Goal: Task Accomplishment & Management: Manage account settings

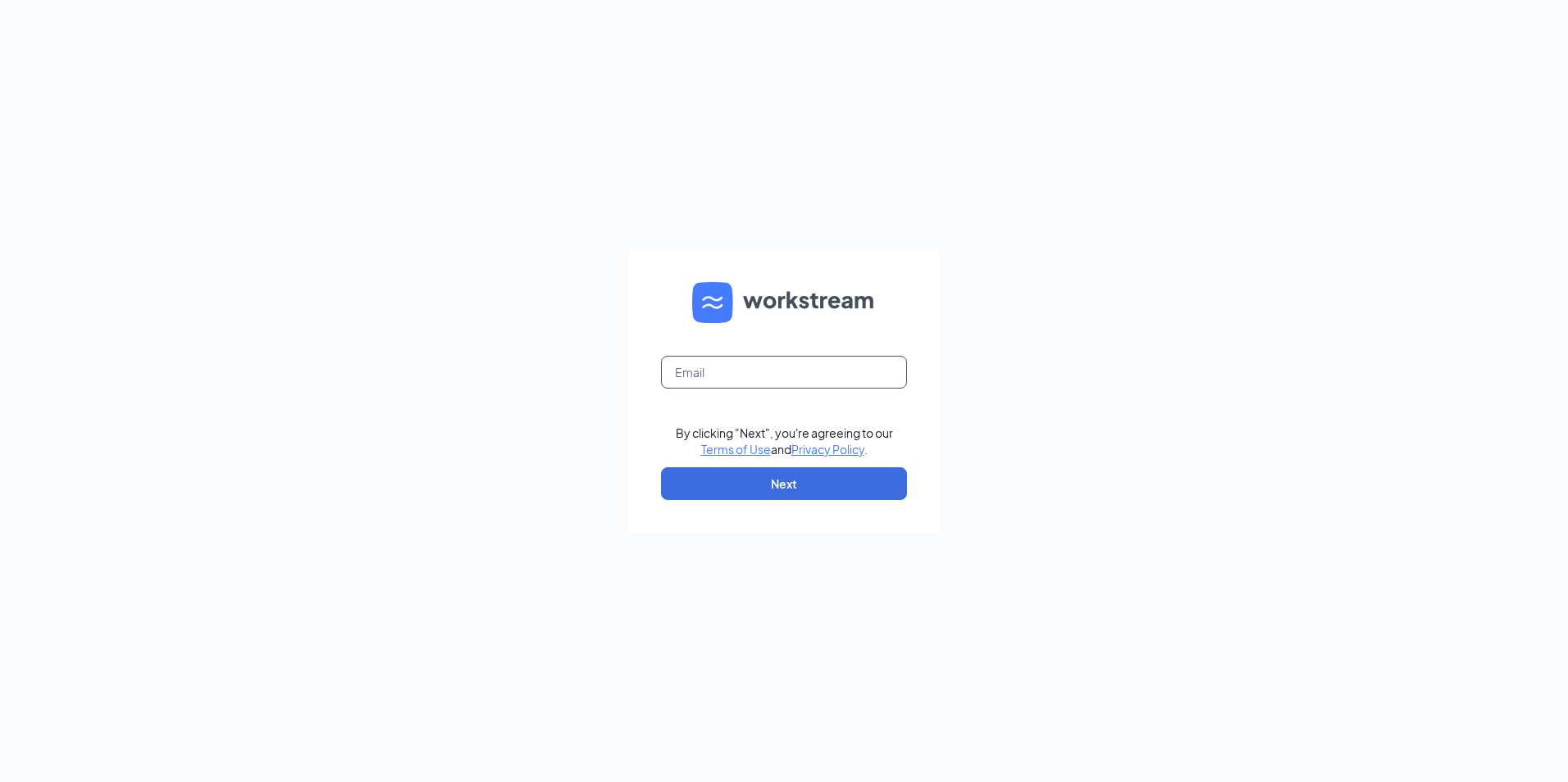
click at [813, 357] on input "text" at bounding box center [784, 371] width 246 height 33
type input "naomisinghcfa@gmail.com"
click at [774, 487] on button "Next" at bounding box center [784, 484] width 246 height 33
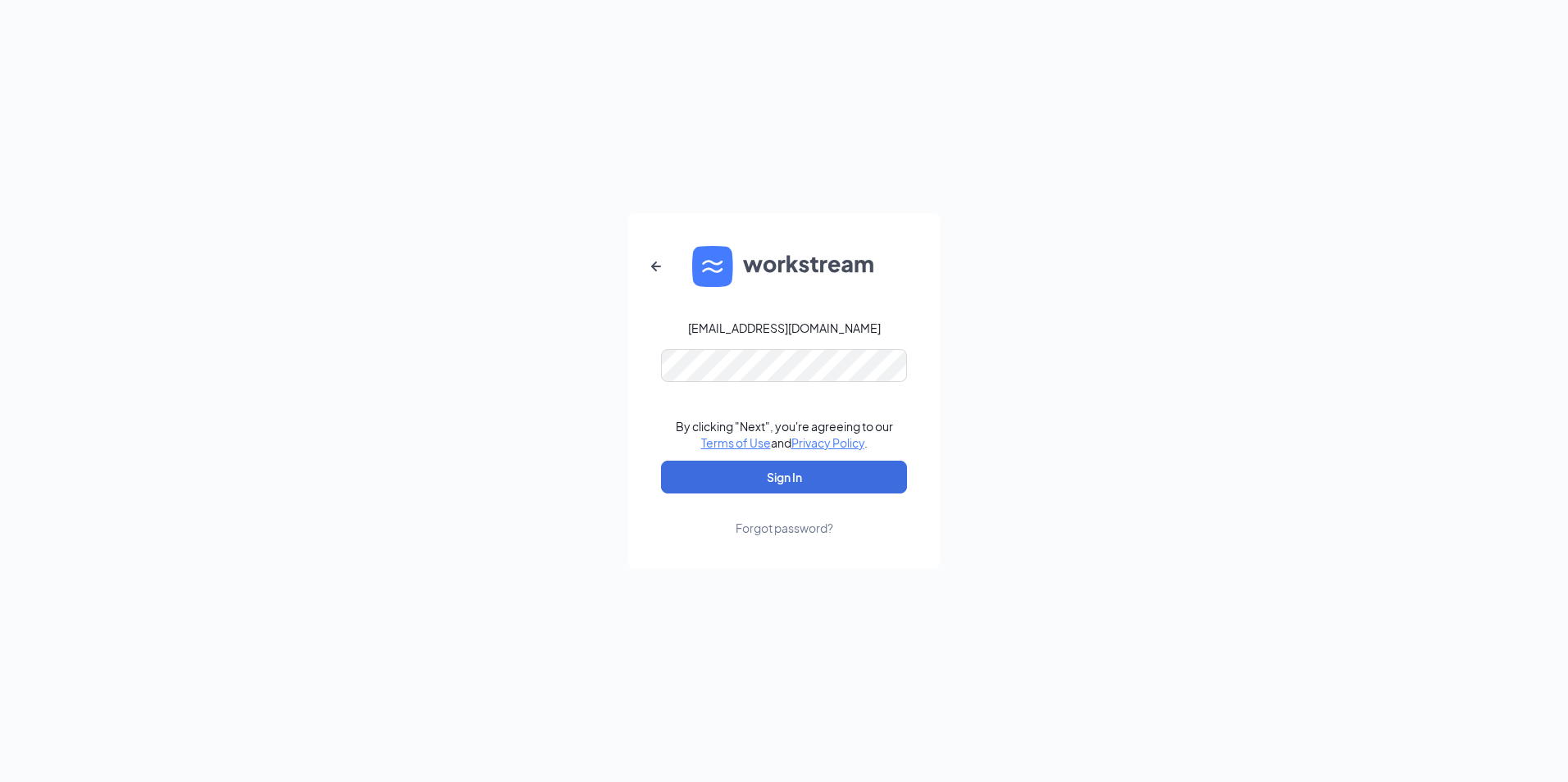
click at [738, 325] on div "naomisinghcfa@gmail.com" at bounding box center [784, 328] width 192 height 16
click at [806, 480] on button "Sign In" at bounding box center [784, 477] width 246 height 33
click at [925, 256] on form "naomisinghcfa@gmail.com By clicking "Next", you're agreeing to our Terms of Use…" at bounding box center [784, 390] width 312 height 355
click at [845, 484] on button "Sign In" at bounding box center [784, 477] width 246 height 33
drag, startPoint x: 788, startPoint y: 252, endPoint x: 759, endPoint y: 298, distance: 54.4
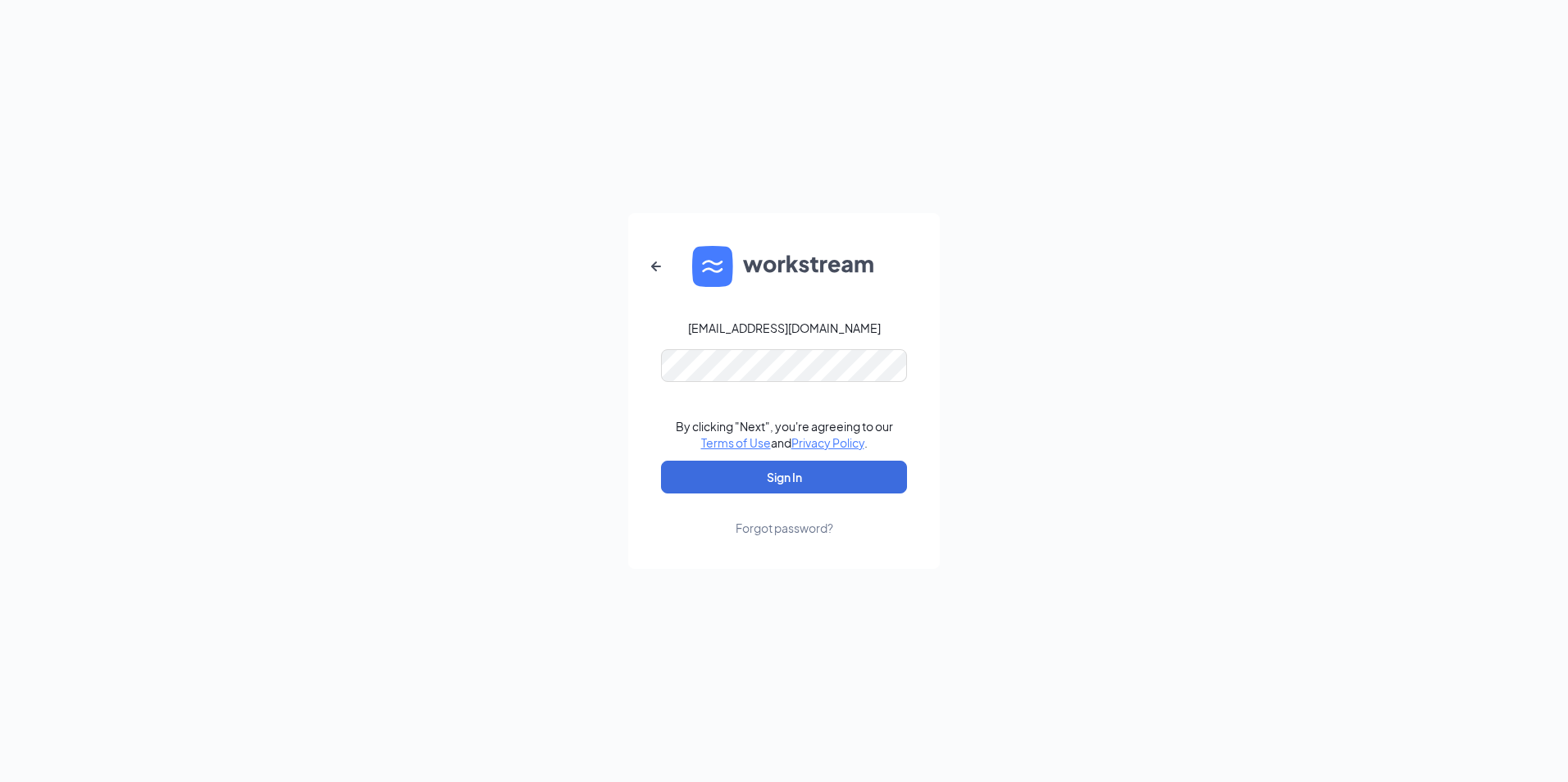
click at [787, 253] on img at bounding box center [784, 266] width 184 height 41
click at [799, 478] on button "Sign In" at bounding box center [784, 477] width 246 height 33
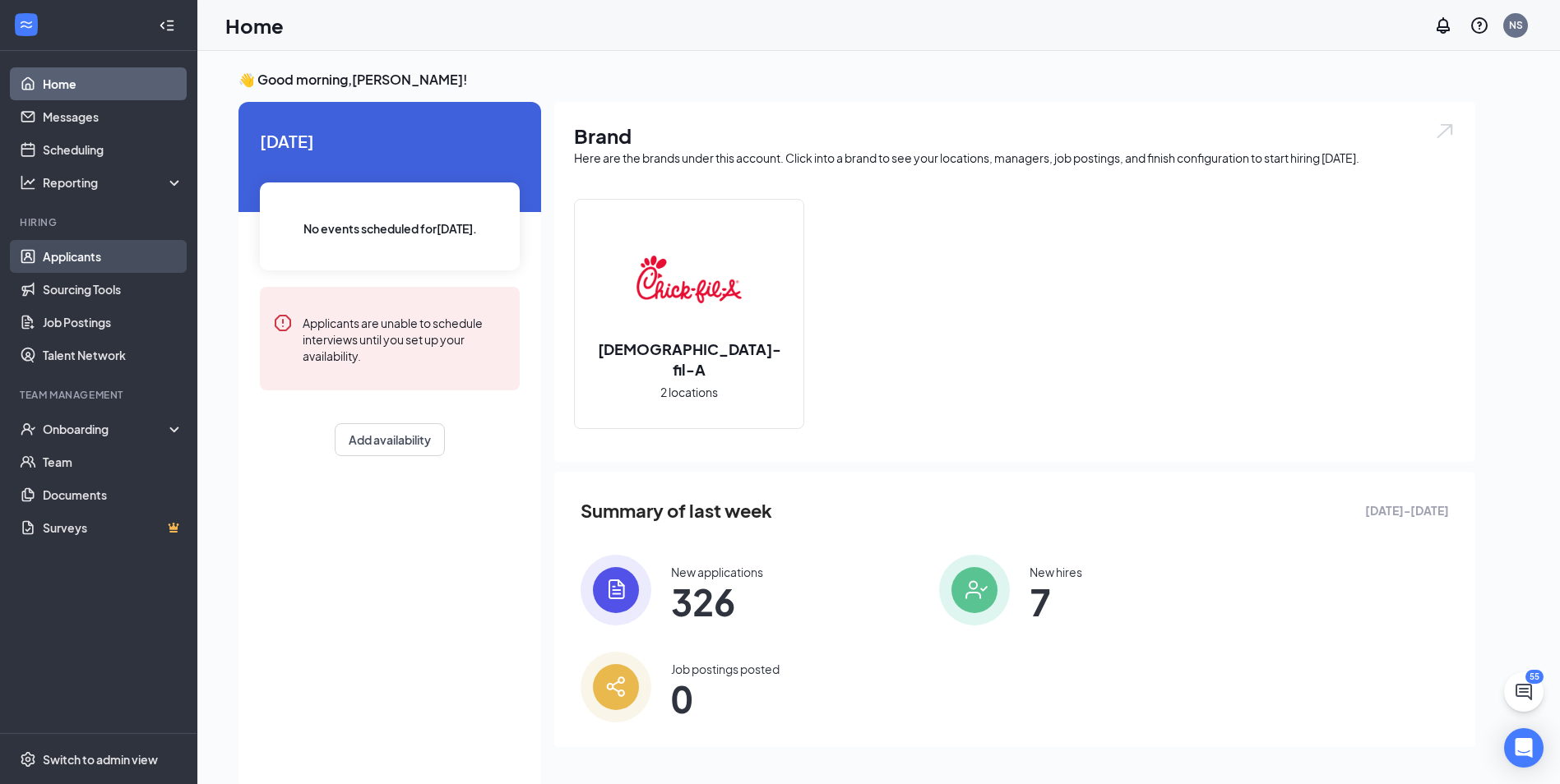
click at [115, 255] on link "Applicants" at bounding box center [113, 256] width 140 height 33
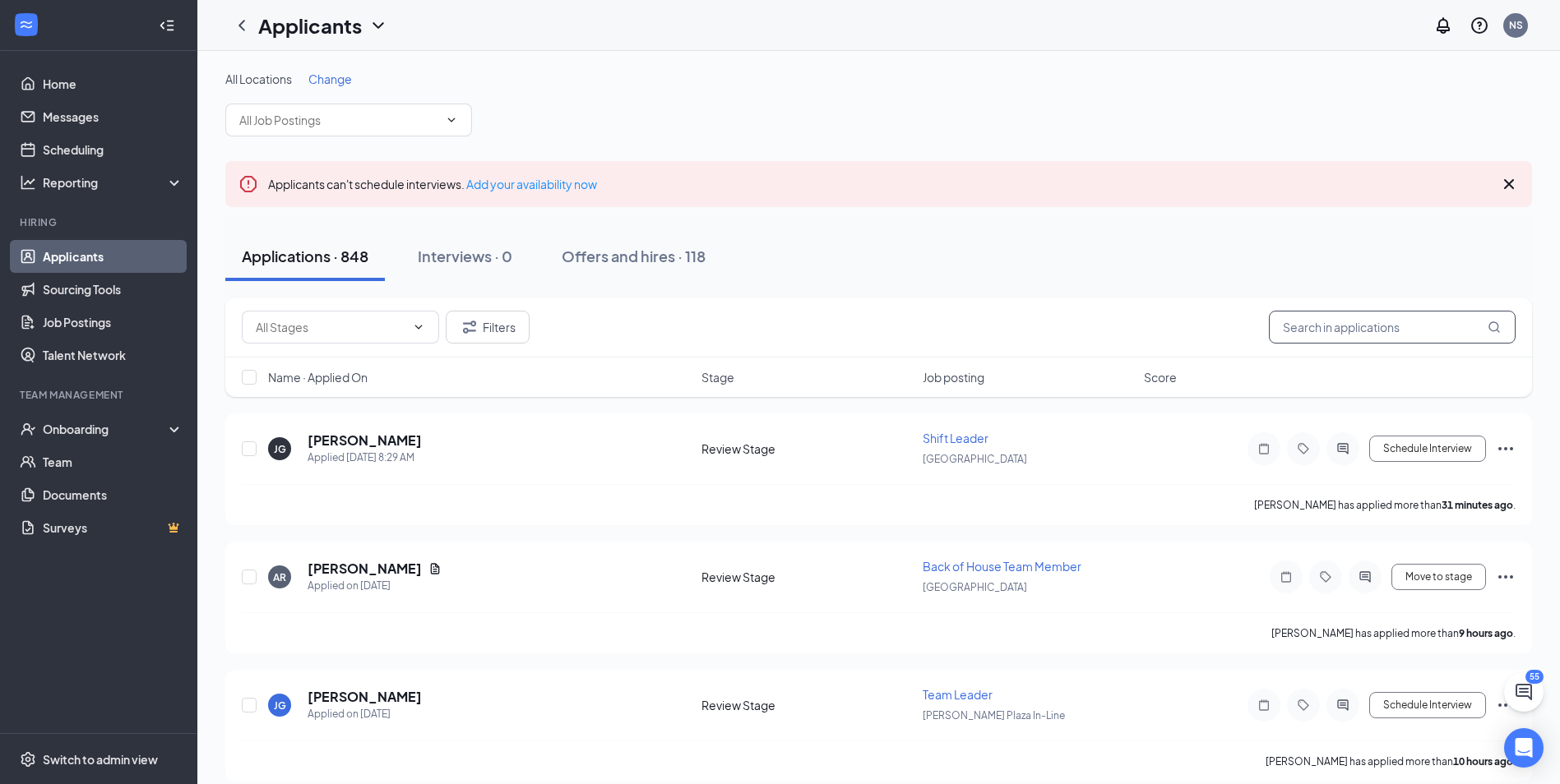
click at [1335, 316] on input "text" at bounding box center [1392, 327] width 247 height 33
type input "[PERSON_NAME]"
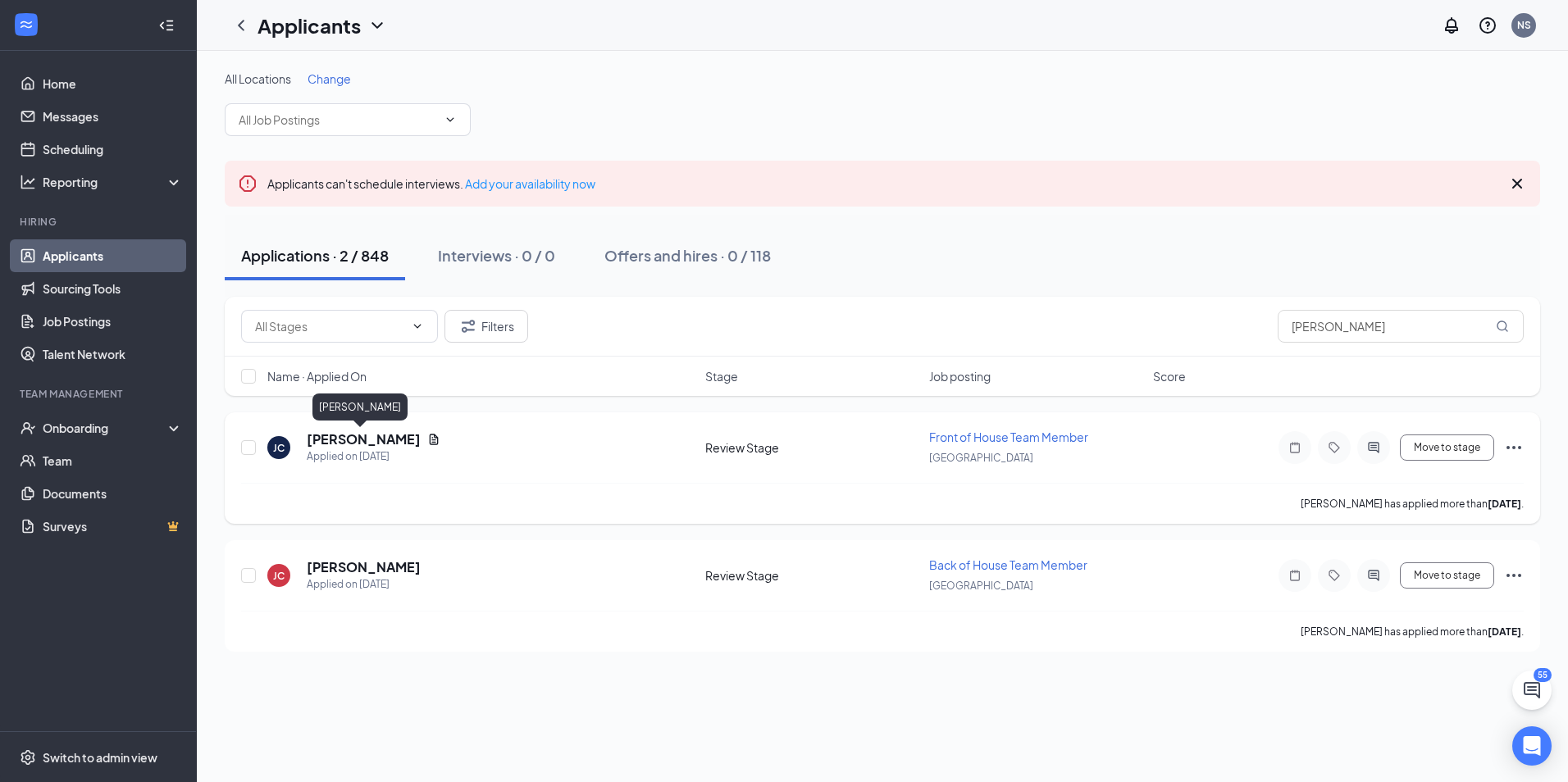
click at [376, 431] on h5 "[PERSON_NAME]" at bounding box center [363, 439] width 114 height 18
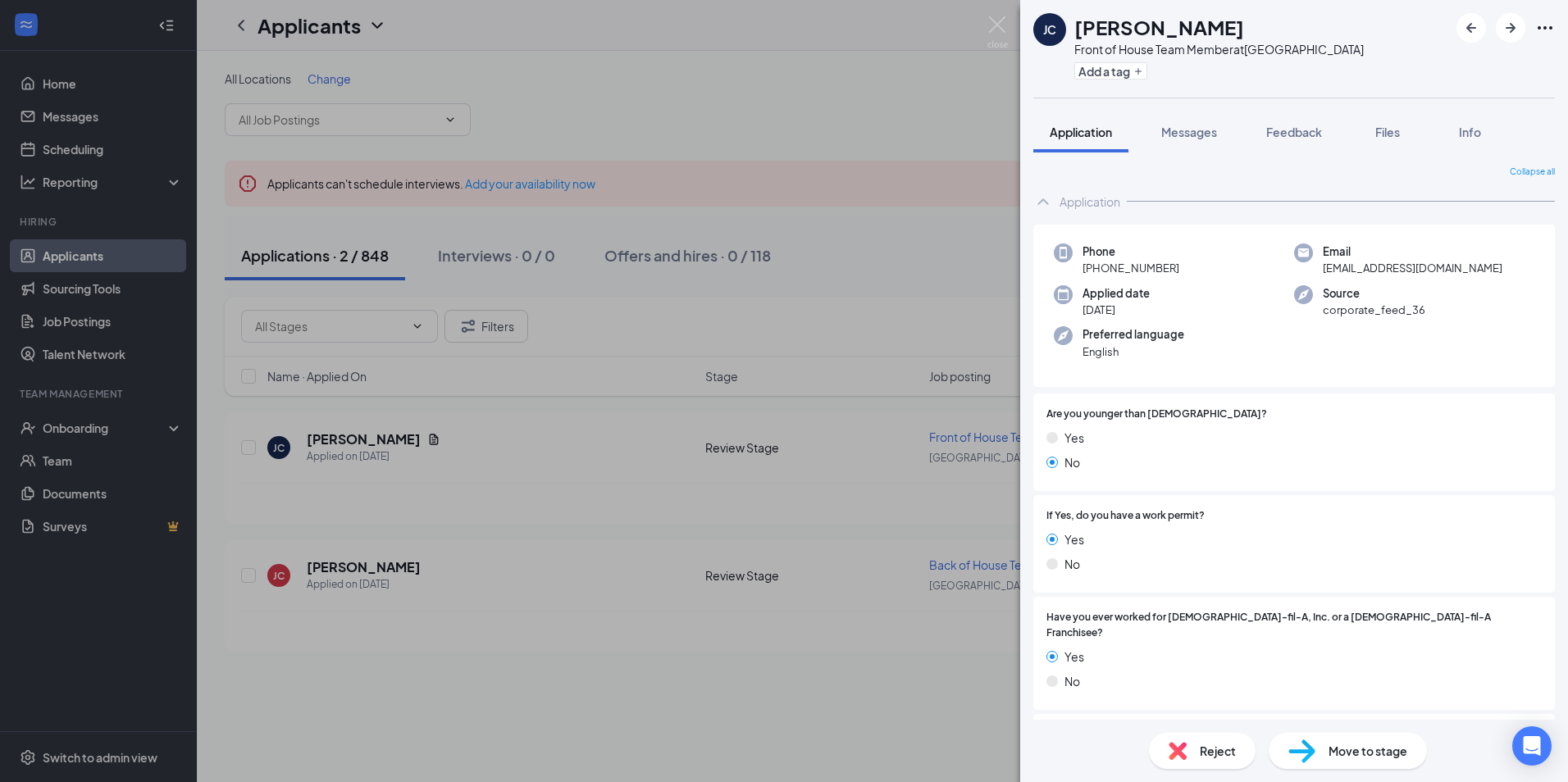
scroll to position [410, 0]
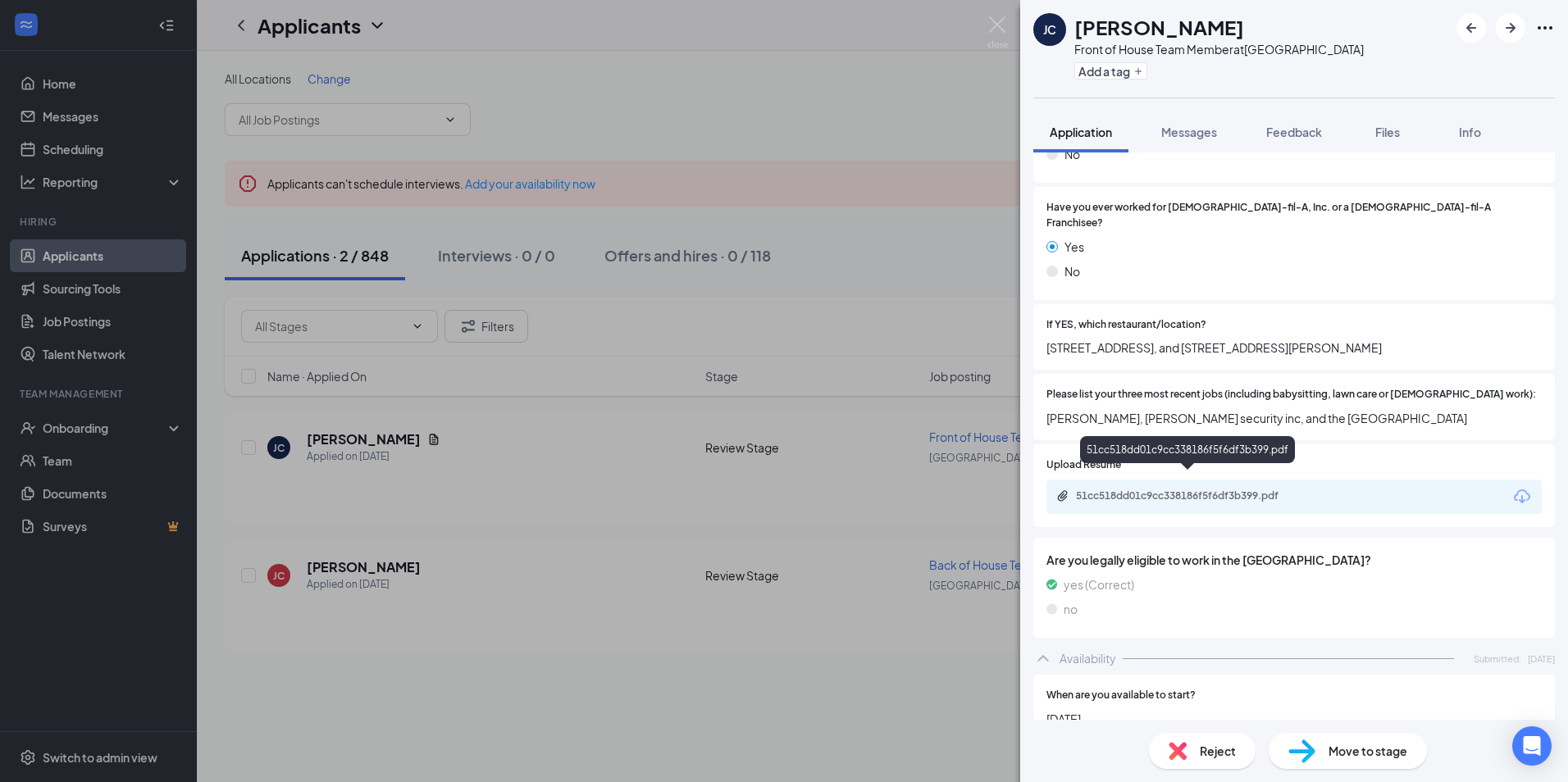
click at [1234, 468] on div "51cc518dd01c9cc338186f5f6df3b399.pdf" at bounding box center [1187, 453] width 215 height 34
click at [1242, 490] on div "51cc518dd01c9cc338186f5f6df3b399.pdf" at bounding box center [1191, 496] width 230 height 13
